Goal: Task Accomplishment & Management: Use online tool/utility

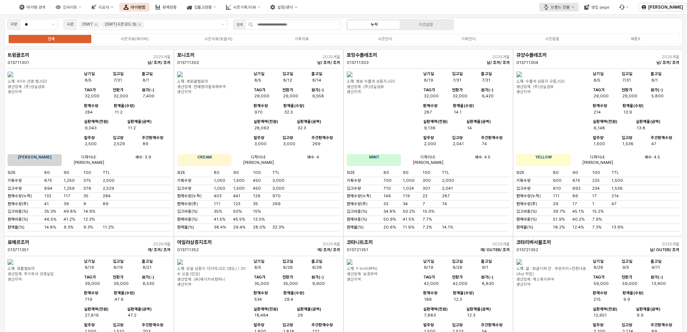
click at [564, 6] on div "브랜드 전환" at bounding box center [560, 7] width 19 height 5
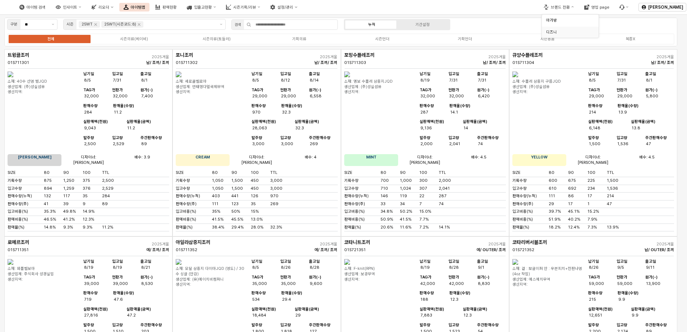
click at [559, 33] on div "디즈니" at bounding box center [568, 31] width 44 height 5
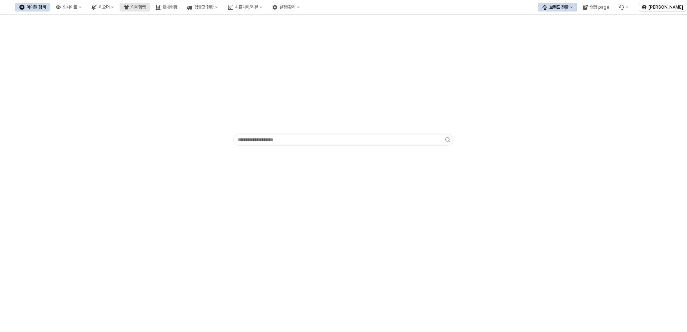
click at [146, 9] on div "아이템맵" at bounding box center [138, 7] width 14 height 5
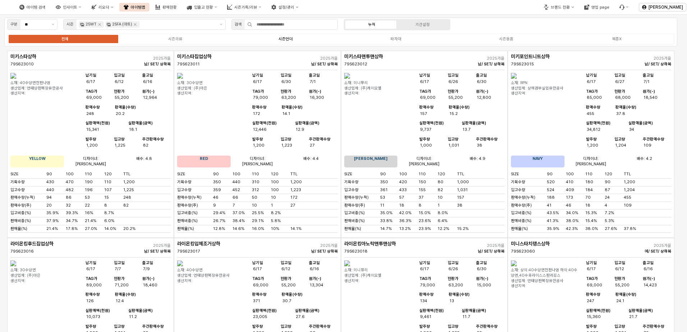
click at [299, 40] on label "시즌언더" at bounding box center [285, 39] width 110 height 6
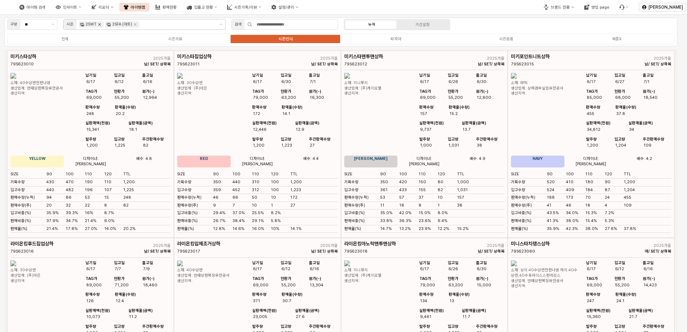
click at [100, 24] on icon "Remove 25WT" at bounding box center [100, 25] width 6 height 6
click at [105, 24] on div "25FA (마트)" at bounding box center [96, 24] width 20 height 6
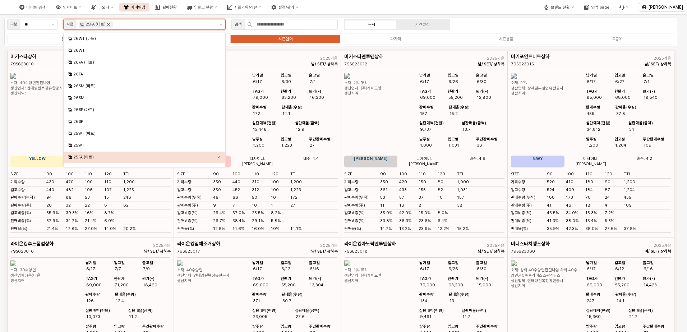
click at [109, 24] on icon "Remove 25FA (마트)" at bounding box center [109, 25] width 6 height 6
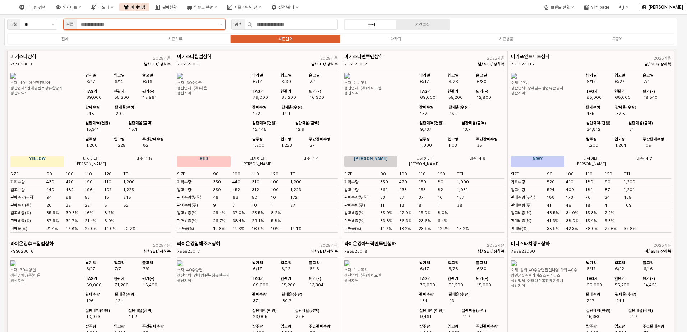
click at [111, 24] on input "App Frame" at bounding box center [148, 24] width 135 height 6
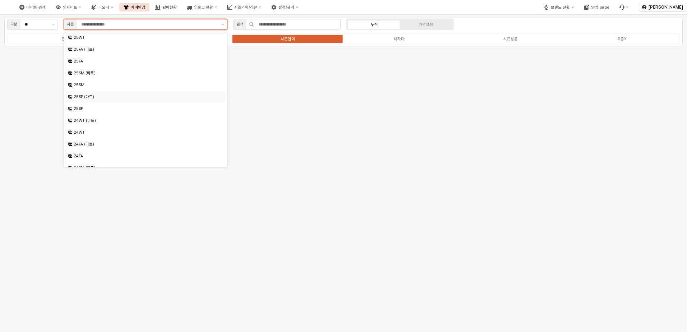
scroll to position [72, 0]
click at [95, 96] on div "25FA" at bounding box center [146, 97] width 144 height 5
click at [102, 83] on div "25FA (마트)" at bounding box center [146, 85] width 144 height 5
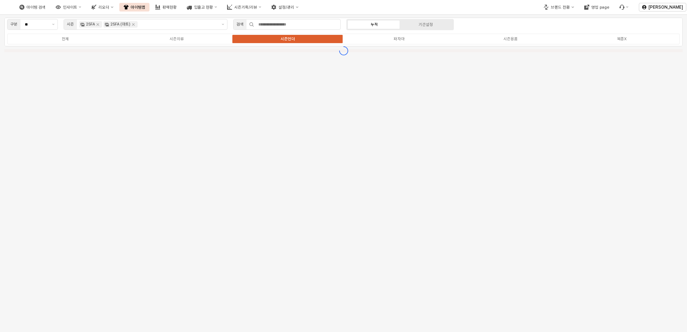
click at [509, 150] on div "구분 ** 시즌 25FA 25FA (마트) 검색 누적 기간설정 전체 시즌의류 시즌언더 파자마 시즌용품 복종X" at bounding box center [343, 173] width 687 height 317
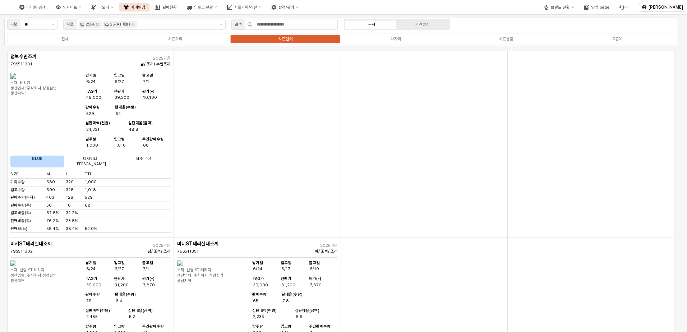
click at [524, 187] on div "App Frame" at bounding box center [591, 144] width 167 height 187
drag, startPoint x: 81, startPoint y: 43, endPoint x: 83, endPoint y: 47, distance: 4.5
click at [81, 43] on div "전체 시즌의류 시즌언더 파자마 시즌용품 복종X" at bounding box center [340, 38] width 667 height 11
click at [308, 82] on div "App Frame" at bounding box center [257, 144] width 167 height 187
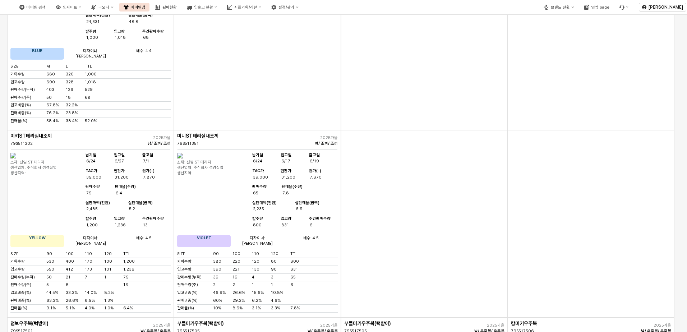
scroll to position [0, 0]
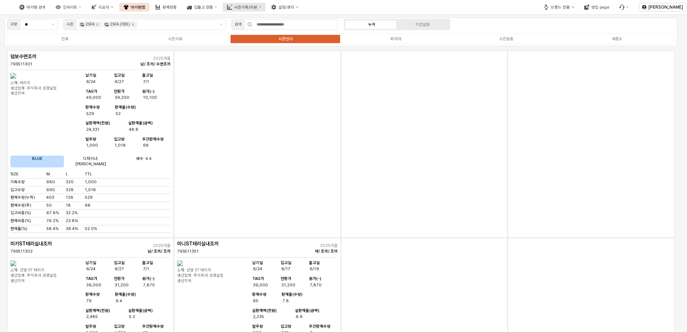
click at [257, 6] on div "시즌기획/리뷰" at bounding box center [245, 7] width 23 height 5
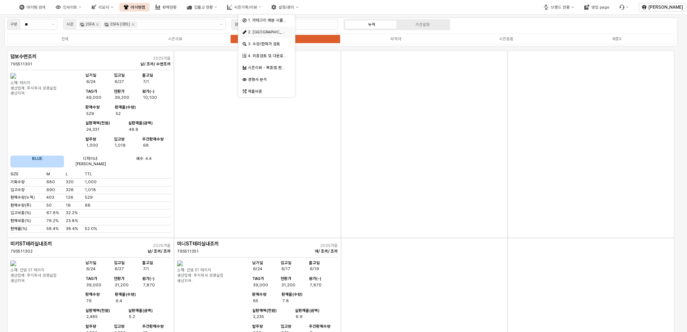
click at [271, 32] on div "2. [GEOGRAPHIC_DATA]" at bounding box center [267, 31] width 39 height 5
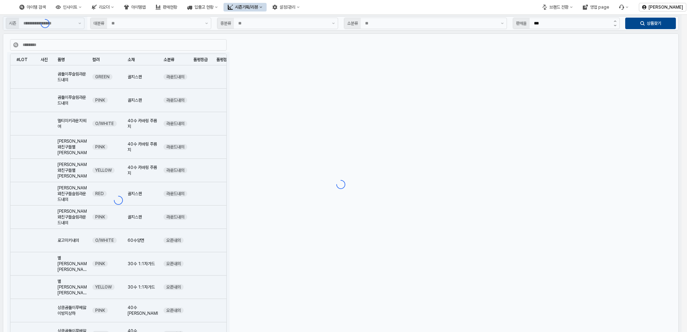
type input "**"
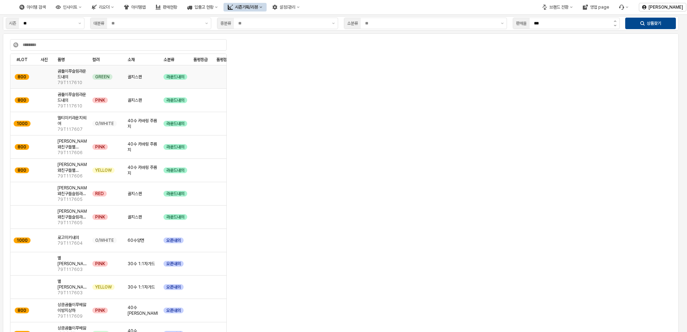
click at [145, 84] on div "골지스판" at bounding box center [143, 76] width 36 height 23
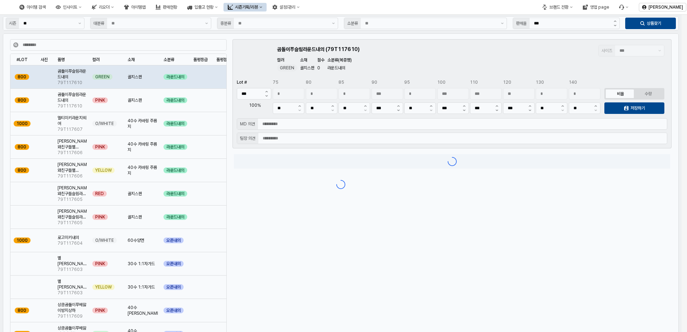
click at [150, 104] on div "App Frame" at bounding box center [341, 184] width 682 height 339
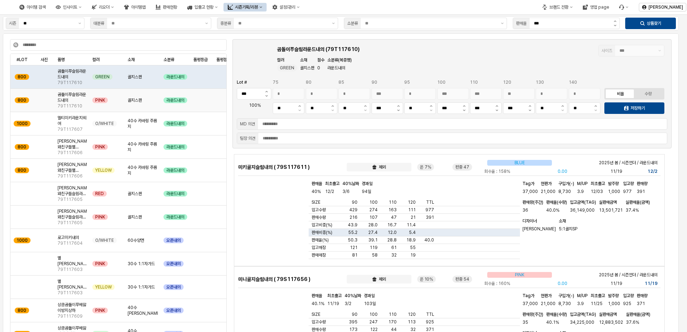
click at [140, 110] on div "골지스판" at bounding box center [143, 100] width 36 height 23
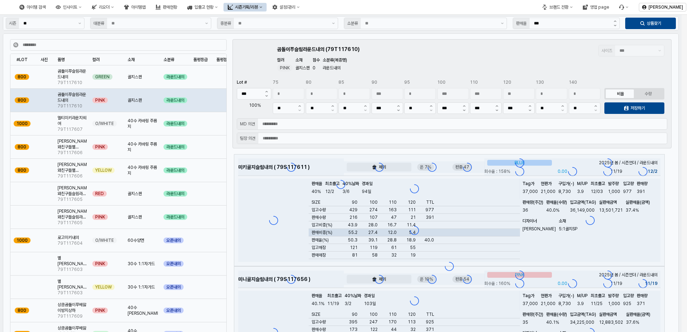
click at [139, 128] on div "App Frame" at bounding box center [341, 184] width 682 height 339
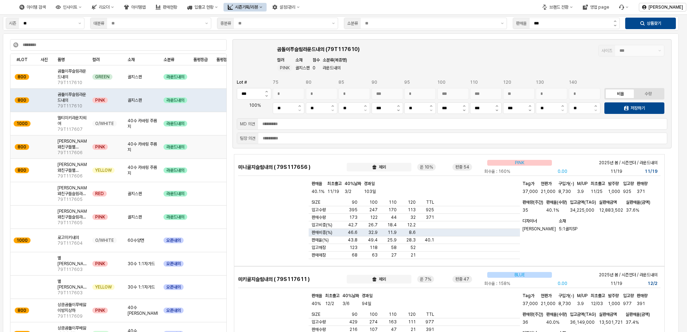
click at [128, 152] on span "40수 카바링 주름지" at bounding box center [143, 147] width 30 height 12
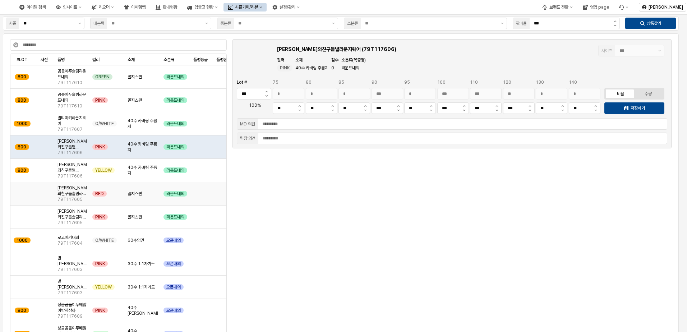
click at [127, 187] on div "골지스판" at bounding box center [143, 193] width 36 height 23
type input "*"
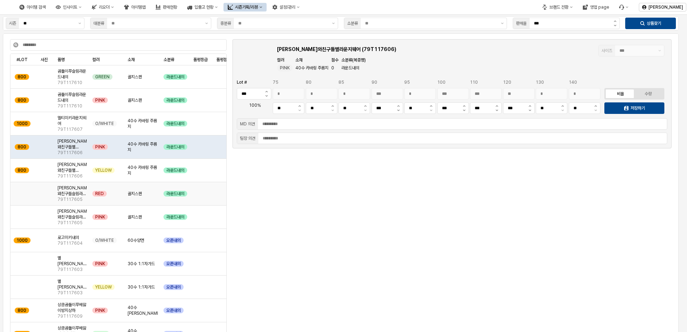
type input "**"
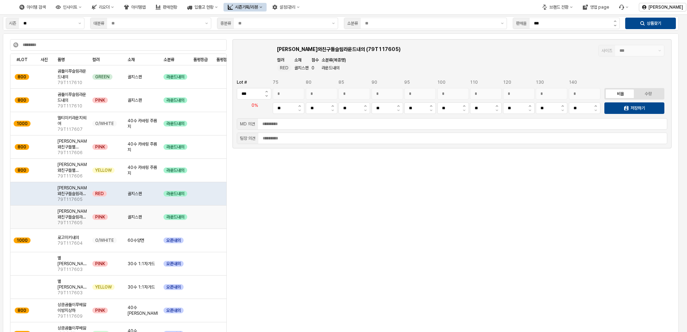
click at [119, 217] on div "PINK" at bounding box center [107, 217] width 35 height 23
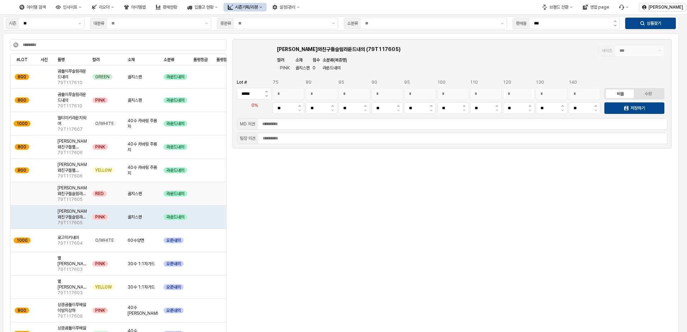
click at [132, 192] on span "골지스판" at bounding box center [135, 194] width 14 height 6
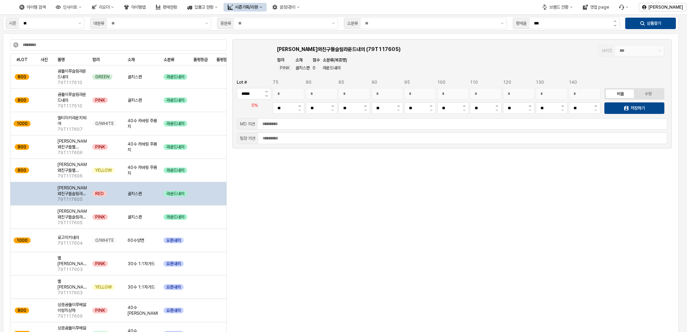
type input "***"
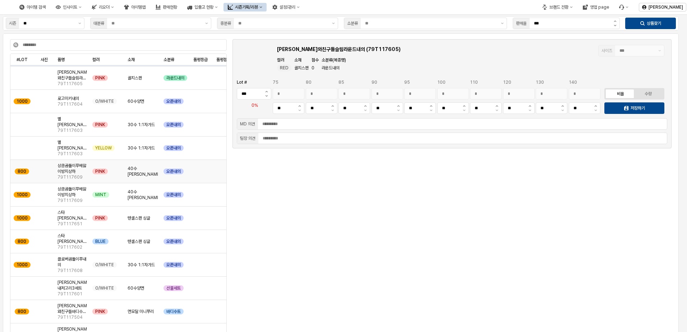
scroll to position [144, 0]
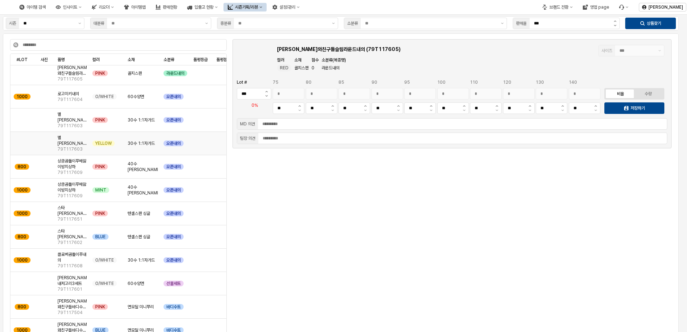
click at [130, 147] on div "30수 1:1자가드" at bounding box center [143, 143] width 36 height 23
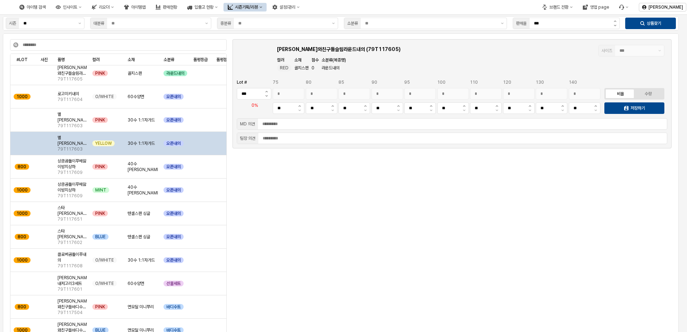
type input "***"
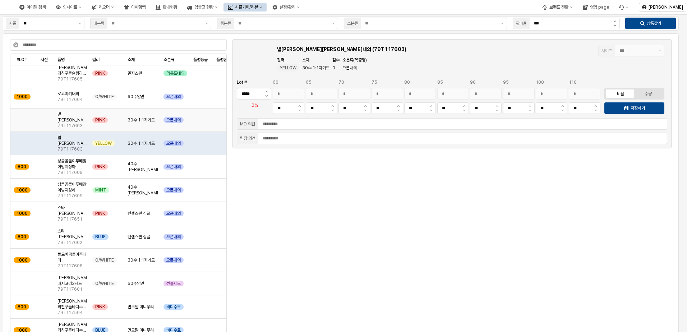
click at [133, 125] on div "30수 1:1자가드" at bounding box center [143, 120] width 36 height 23
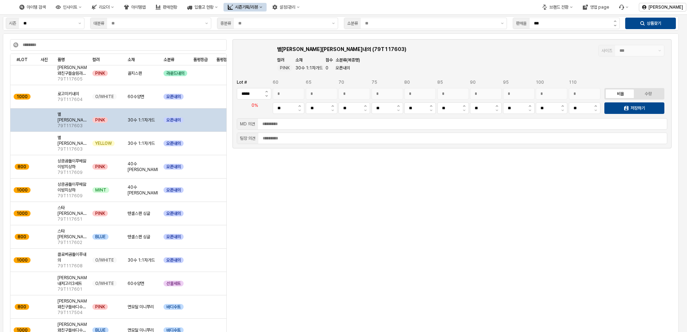
type input "***"
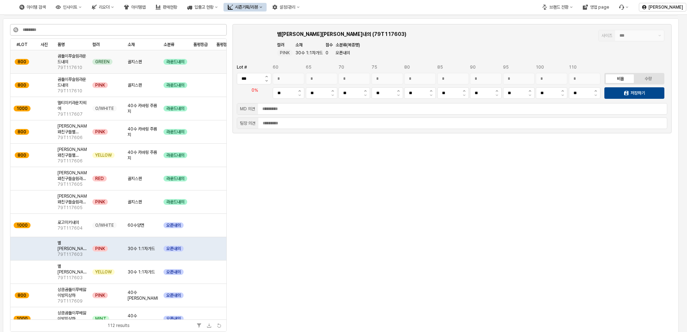
scroll to position [0, 0]
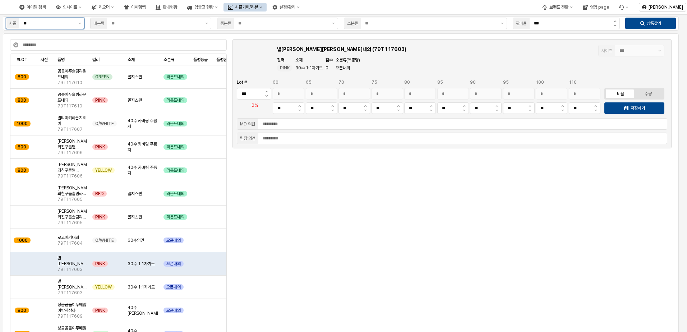
click at [59, 29] on div "시즌 **" at bounding box center [45, 24] width 79 height 12
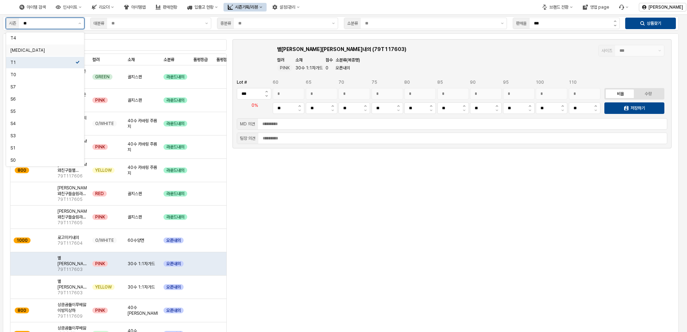
click at [47, 51] on div "[MEDICAL_DATA]" at bounding box center [42, 50] width 65 height 6
type input "**"
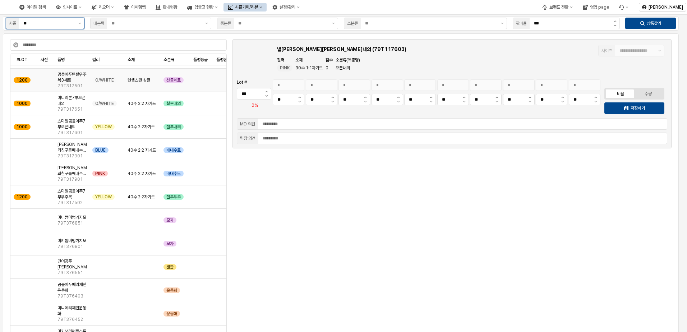
scroll to position [180, 0]
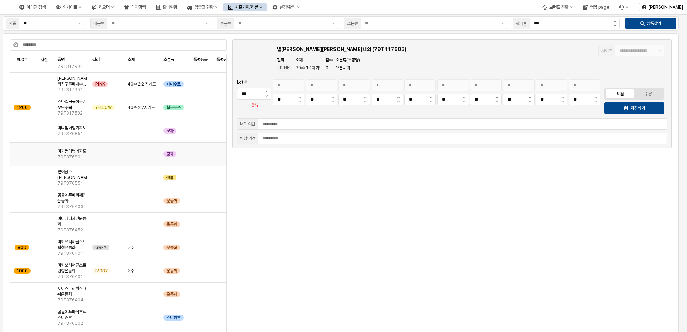
click at [111, 157] on div "App Frame" at bounding box center [107, 154] width 35 height 23
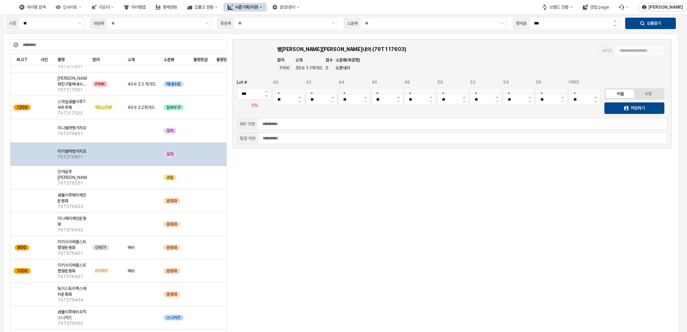
type input "**"
type input "*"
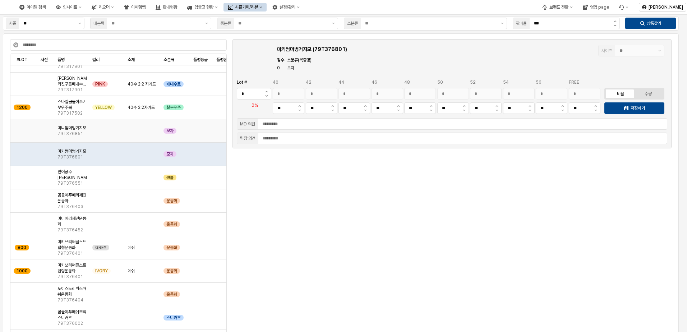
click at [120, 136] on div "App Frame" at bounding box center [107, 130] width 35 height 23
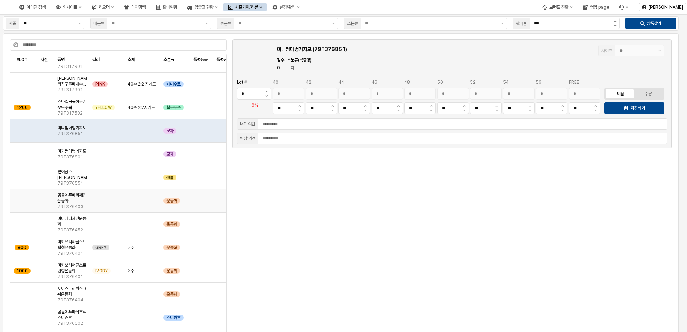
click at [116, 194] on div "App Frame" at bounding box center [341, 184] width 682 height 339
click at [168, 19] on div "App Frame" at bounding box center [154, 23] width 95 height 11
click at [139, 61] on div "시즌의류" at bounding box center [148, 63] width 107 height 6
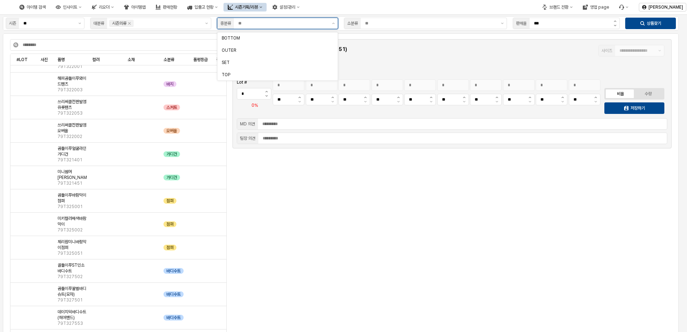
click at [283, 24] on input "App Frame" at bounding box center [283, 23] width 90 height 7
click at [262, 49] on div "OUTER" at bounding box center [275, 50] width 107 height 6
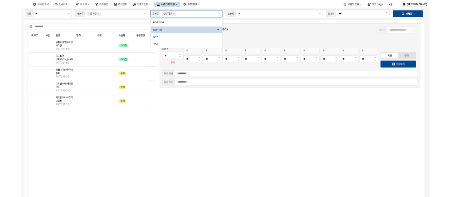
scroll to position [0, 0]
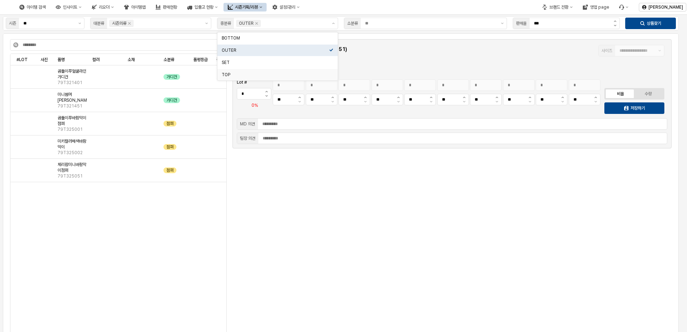
click at [86, 224] on div "#LOT #LOT 사진 사진 품명 품명 컬러 컬러 소재 소재 소분류 소분류 품평등급 품평등급 품평점수 품평점수 품평의견 품평의견 곰돌이푸얼굴라…" at bounding box center [118, 194] width 216 height 281
click at [144, 79] on div "App Frame" at bounding box center [143, 76] width 36 height 23
type input "***"
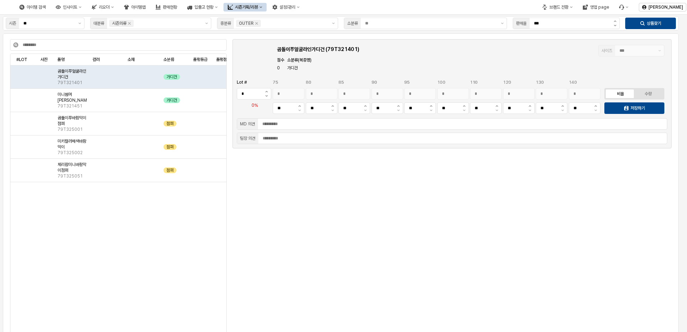
click at [509, 272] on div "App Frame" at bounding box center [452, 249] width 436 height 190
click at [256, 187] on div "App Frame" at bounding box center [452, 249] width 436 height 190
click at [423, 260] on div "App Frame" at bounding box center [452, 249] width 436 height 190
